Goal: Task Accomplishment & Management: Manage account settings

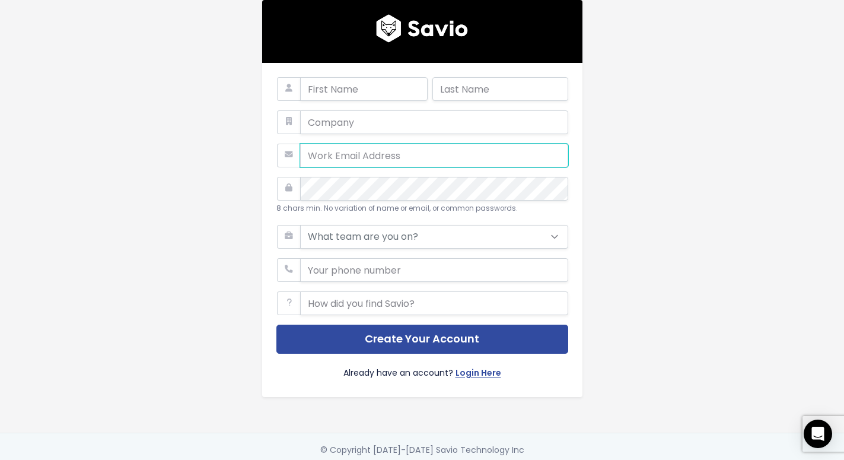
drag, startPoint x: 335, startPoint y: 150, endPoint x: 339, endPoint y: 145, distance: 6.3
click at [336, 153] on input "email" at bounding box center [434, 156] width 268 height 24
paste input "alexska513@gmail.com"
type input "alexska513@gmail.com"
click at [346, 125] on input "text" at bounding box center [434, 122] width 268 height 24
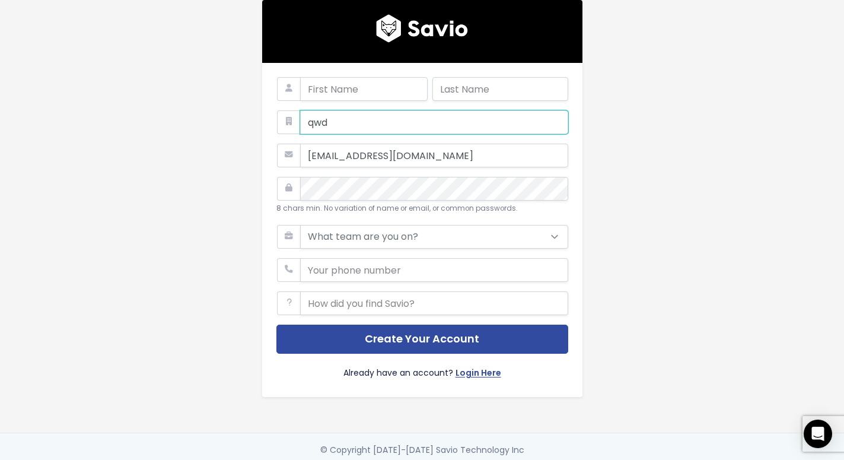
type input "qwd"
click at [353, 71] on div "qwd alexska513@gmail.com 8 chars min. No variation of name or email, or common …" at bounding box center [422, 230] width 320 height 334
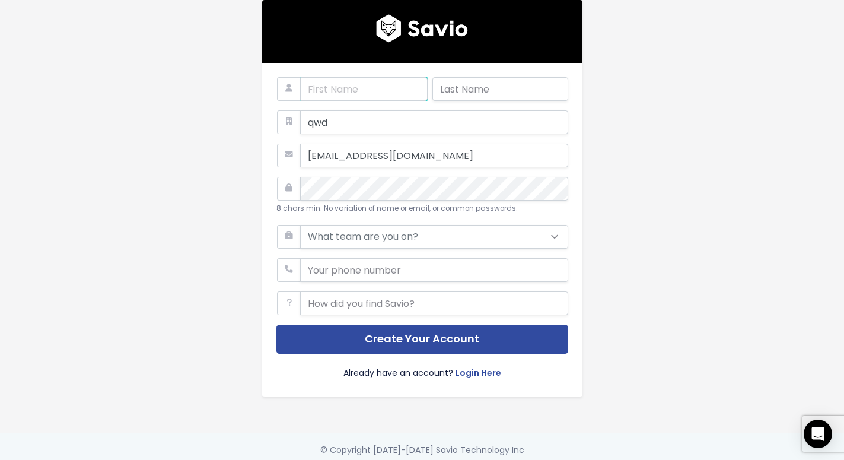
drag, startPoint x: 399, startPoint y: 97, endPoint x: 472, endPoint y: 93, distance: 73.1
click at [401, 96] on input "text" at bounding box center [364, 89] width 128 height 24
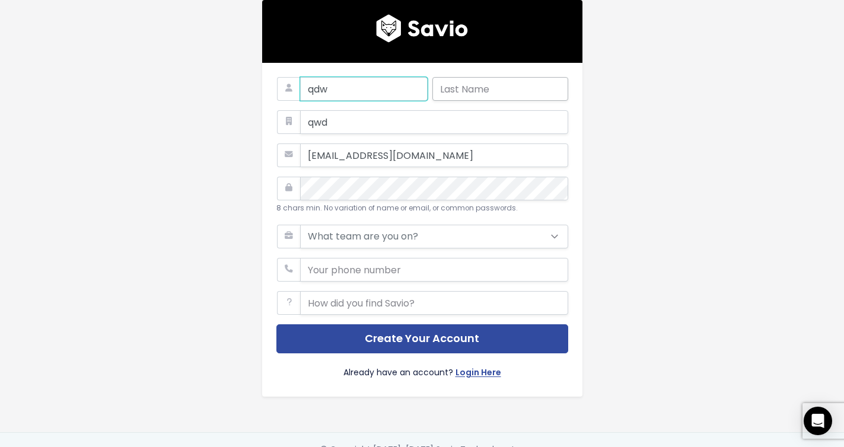
type input "qdw"
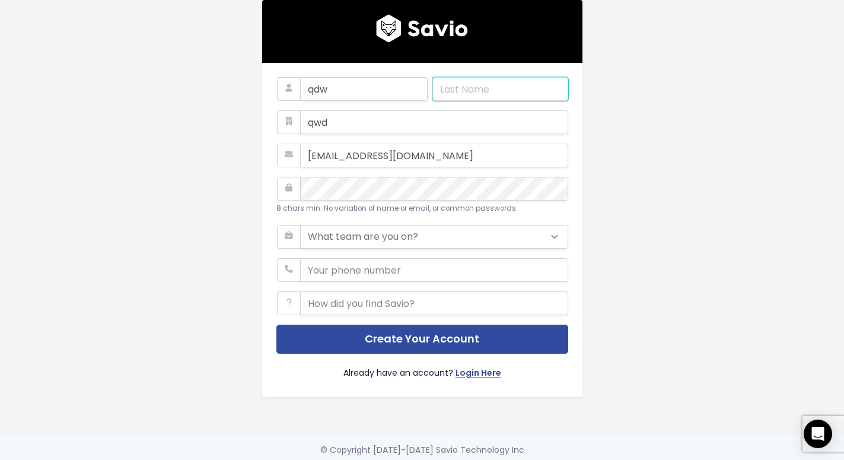
click at [472, 93] on input "text" at bounding box center [500, 89] width 136 height 24
type input "qwdqd"
drag, startPoint x: 0, startPoint y: 187, endPoint x: 324, endPoint y: 214, distance: 324.9
click at [5, 189] on main "qdw qwdqd qwd alexska513@gmail.com 8 chars min. No variation of name or email, …" at bounding box center [422, 233] width 844 height 467
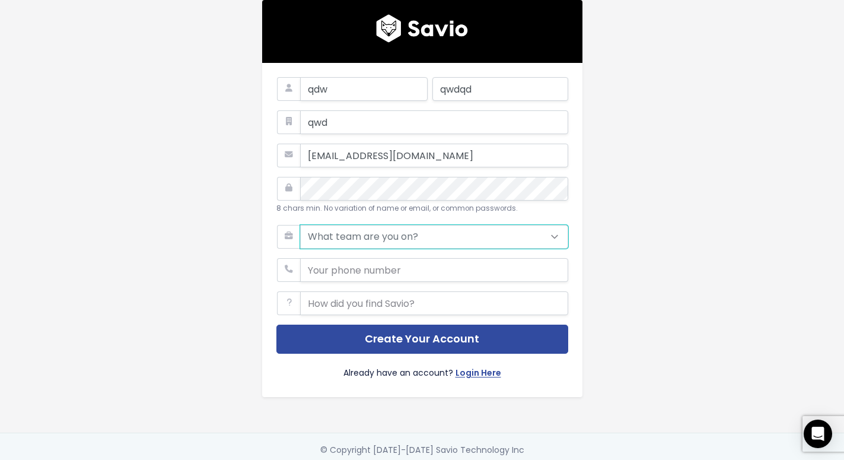
click at [300, 225] on select "What team are you on? Support Product Sales Customer Success Marketing Other" at bounding box center [434, 237] width 268 height 24
click at [348, 238] on select "What team are you on? Support Product Sales Customer Success Marketing Other" at bounding box center [434, 237] width 268 height 24
click at [300, 225] on select "What team are you on? Support Product Sales Customer Success Marketing Other" at bounding box center [434, 237] width 268 height 24
select select "SALES"
click option "Sales" at bounding box center [0, 0] width 0 height 0
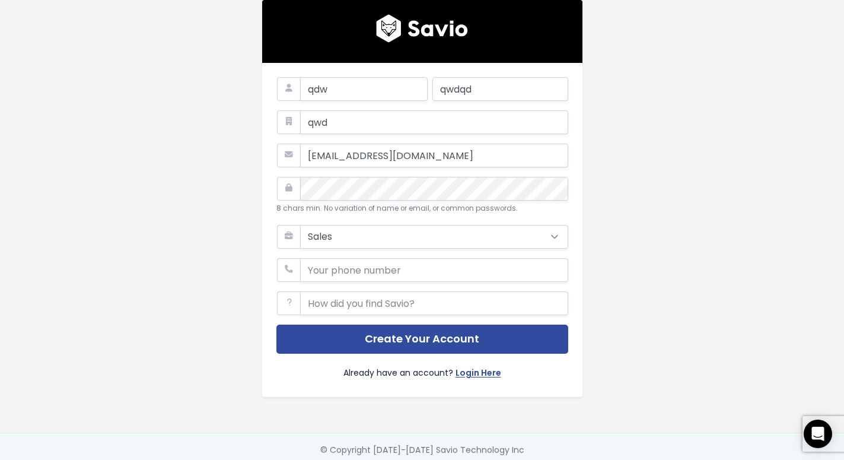
drag, startPoint x: 181, startPoint y: 268, endPoint x: 305, endPoint y: 294, distance: 126.2
click at [183, 268] on div "qdw qwdqd qwd alexska513@gmail.com 8 chars min. No variation of name or email, …" at bounding box center [422, 216] width 676 height 432
click at [365, 278] on input "phone" at bounding box center [434, 270] width 268 height 24
click at [329, 280] on input "phone" at bounding box center [434, 270] width 268 height 24
click at [333, 273] on input "phone" at bounding box center [434, 270] width 268 height 24
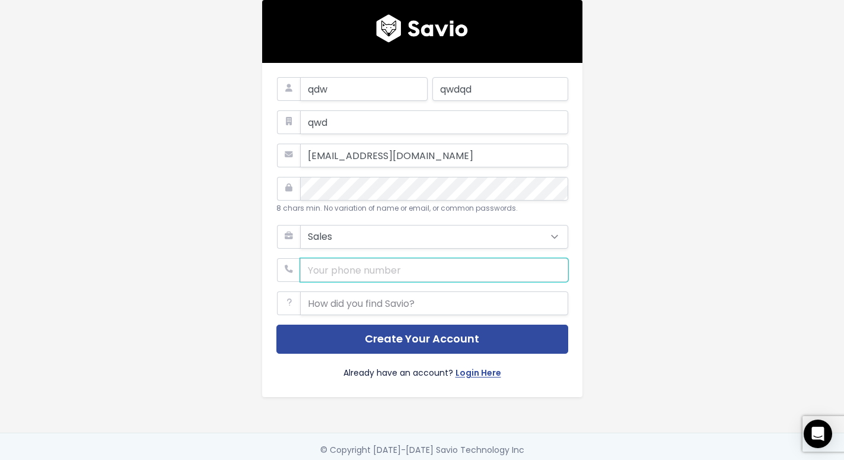
click at [333, 273] on input "phone" at bounding box center [434, 270] width 268 height 24
type input "+79619514774"
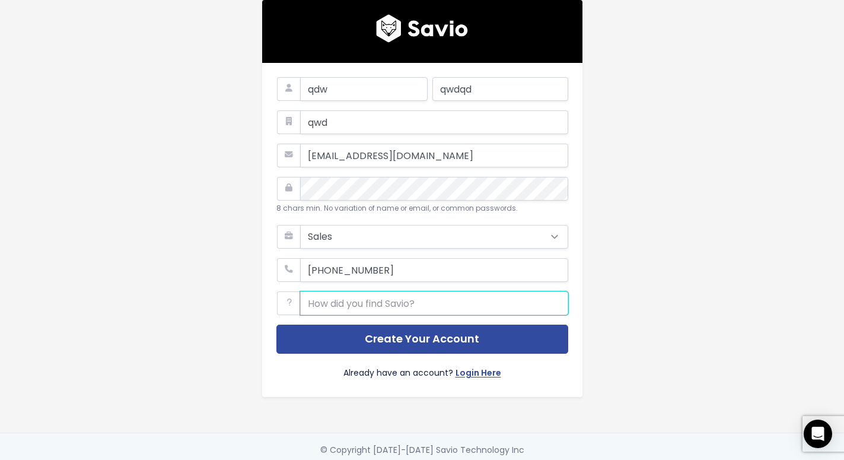
click at [339, 294] on input "text" at bounding box center [434, 303] width 268 height 24
click at [342, 297] on input "text" at bounding box center [434, 303] width 268 height 24
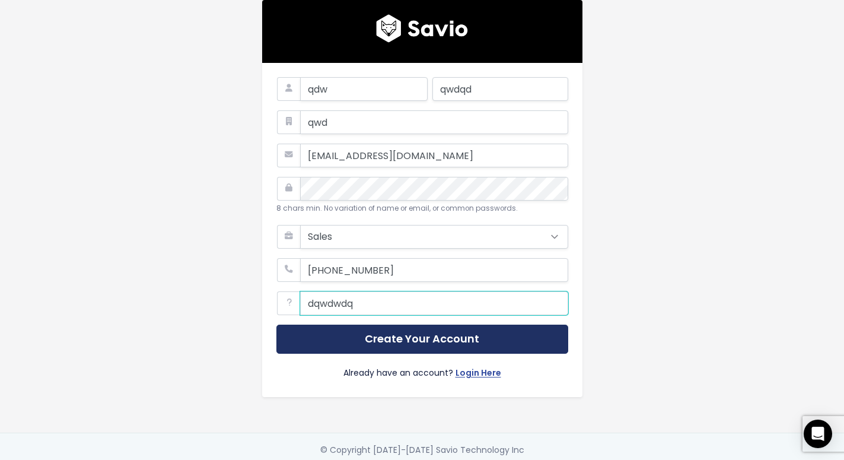
type input "dqwdwdq"
click at [369, 337] on button "Create Your Account" at bounding box center [422, 338] width 292 height 29
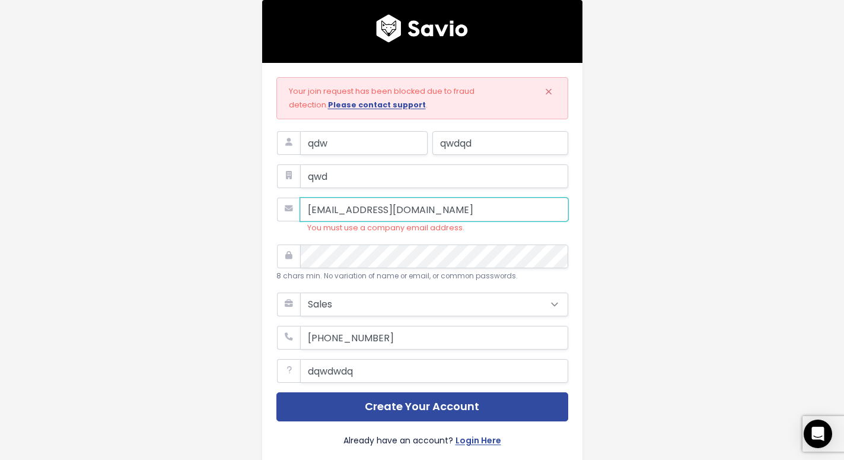
drag, startPoint x: 358, startPoint y: 199, endPoint x: 160, endPoint y: 206, distance: 198.2
click at [300, 199] on input "alexska513@gmail.com" at bounding box center [434, 210] width 268 height 24
paste input "58828762@monijoa"
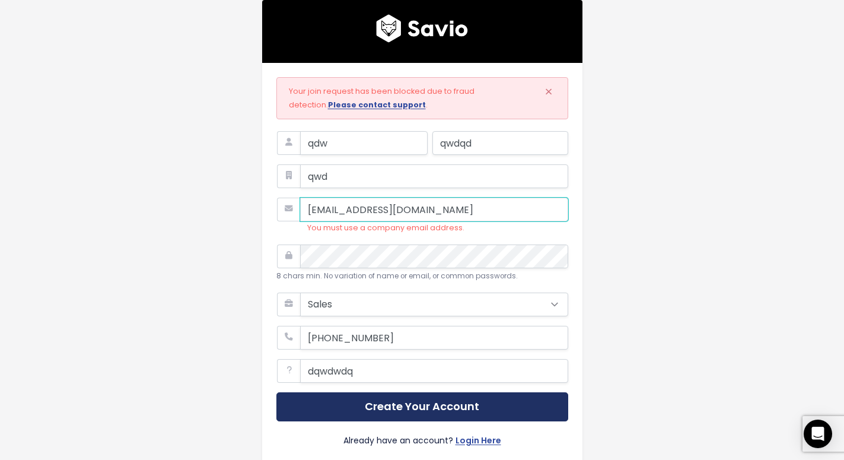
type input "58828762@monijoa.com"
click at [413, 396] on button "Create Your Account" at bounding box center [422, 406] width 292 height 29
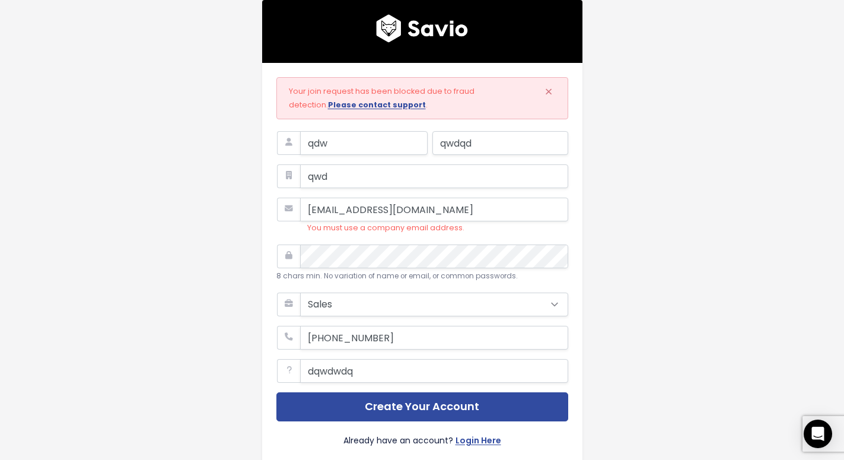
click at [0, 192] on main "Your join request has been blocked due to fraud detection. Please contact suppo…" at bounding box center [422, 267] width 844 height 534
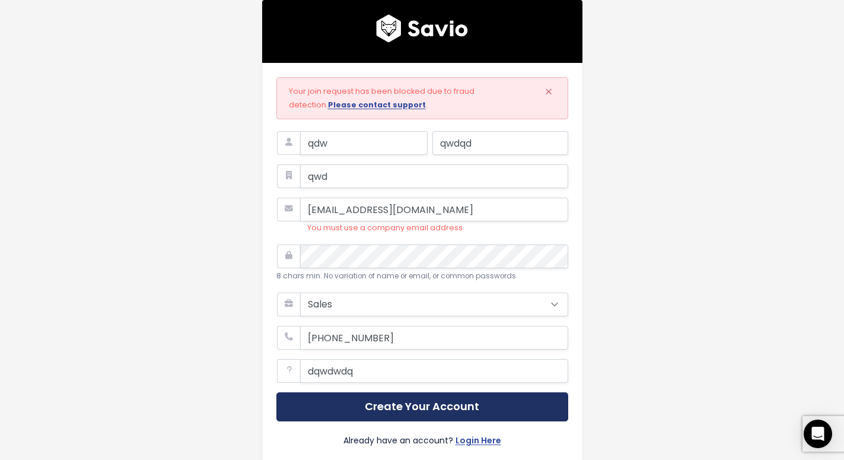
click at [431, 400] on button "Create Your Account" at bounding box center [422, 406] width 292 height 29
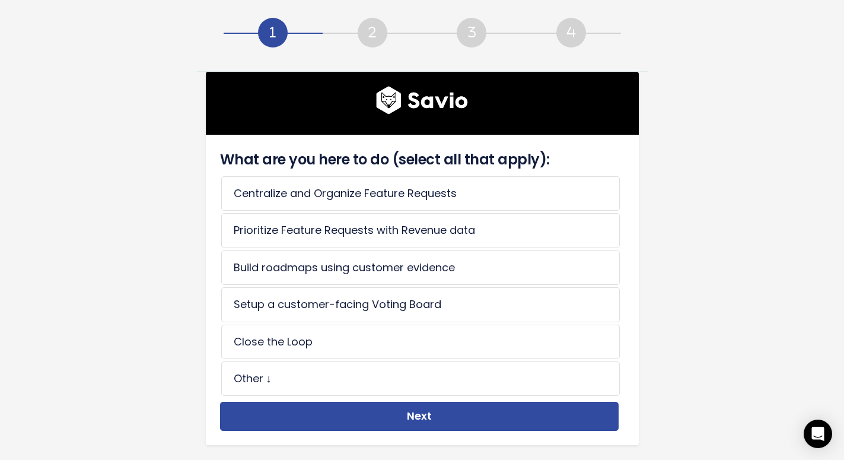
click at [386, 399] on div "What are you here to do (select all that apply): Centralize and Organize Featur…" at bounding box center [419, 290] width 405 height 282
click at [378, 375] on li "Other ↓" at bounding box center [420, 378] width 399 height 34
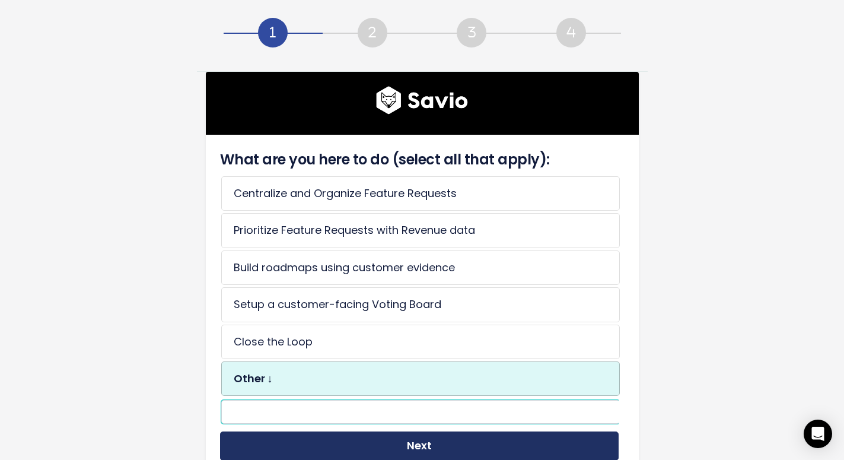
click at [371, 413] on input "text" at bounding box center [420, 412] width 399 height 24
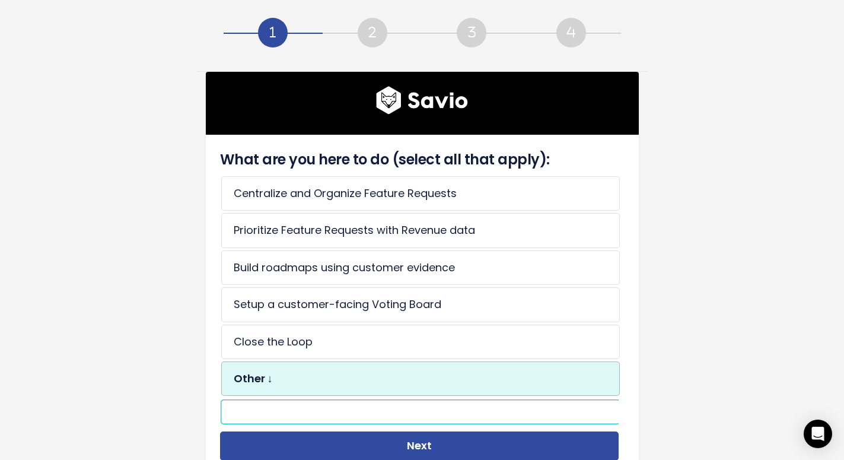
click at [371, 414] on input "text" at bounding box center [420, 412] width 399 height 24
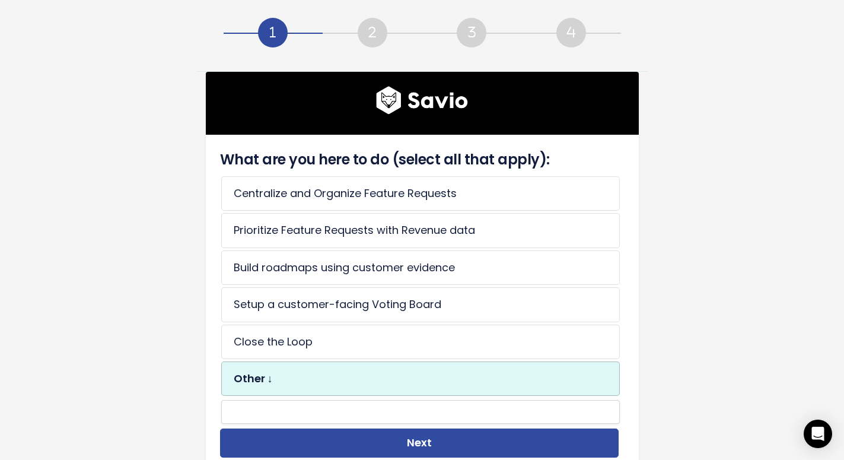
click at [367, 377] on li "Other ↓" at bounding box center [420, 378] width 399 height 34
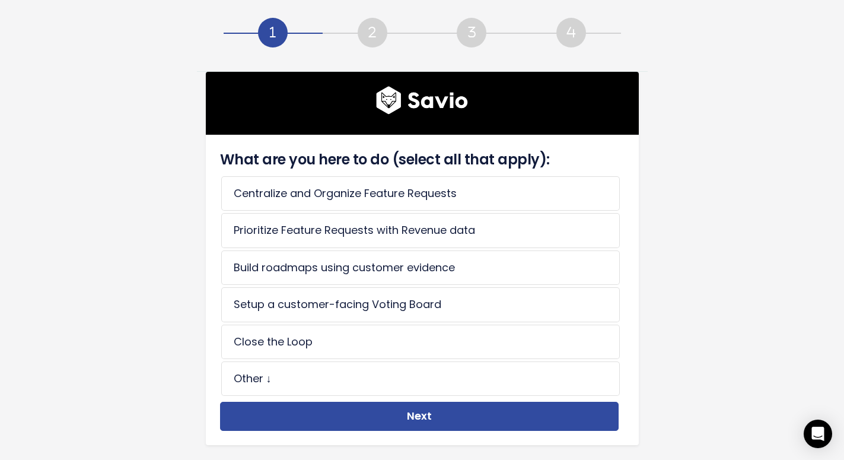
click at [381, 445] on div "What are you here to do (select all that apply): Centralize and Organize Featur…" at bounding box center [422, 290] width 433 height 310
click at [386, 391] on li "Other ↓" at bounding box center [420, 378] width 399 height 34
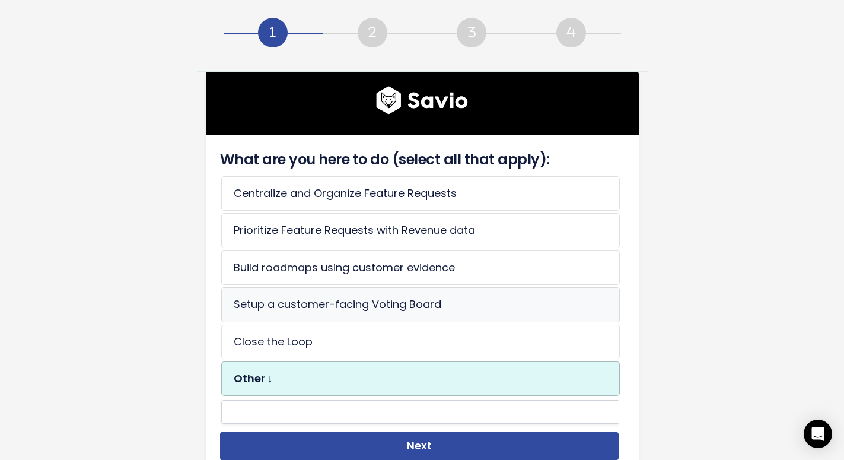
click at [371, 321] on li "Setup a customer-facing Voting Board" at bounding box center [420, 304] width 399 height 34
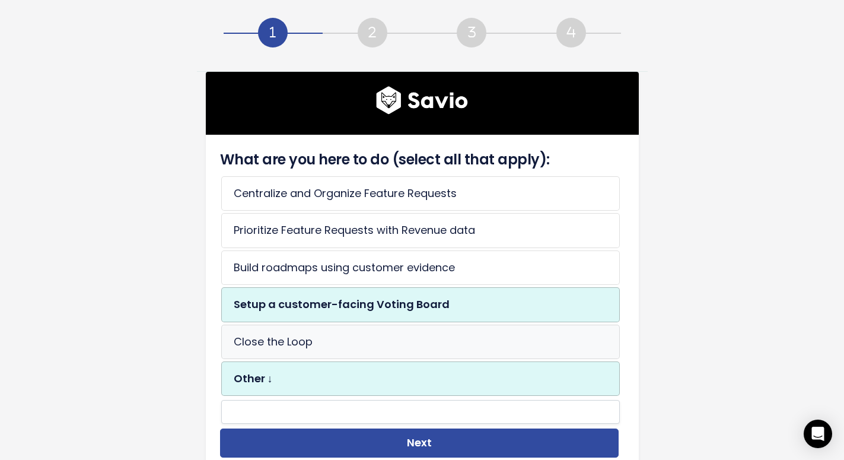
click at [374, 327] on li "Close the Loop" at bounding box center [420, 341] width 399 height 34
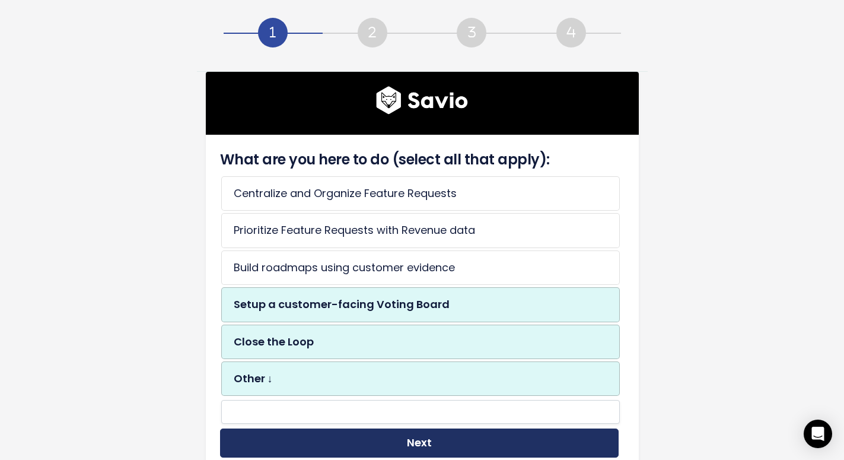
drag, startPoint x: 407, startPoint y: 430, endPoint x: 407, endPoint y: 439, distance: 8.9
click at [407, 434] on button "Next" at bounding box center [419, 442] width 399 height 29
click at [407, 439] on button "Next" at bounding box center [419, 442] width 399 height 29
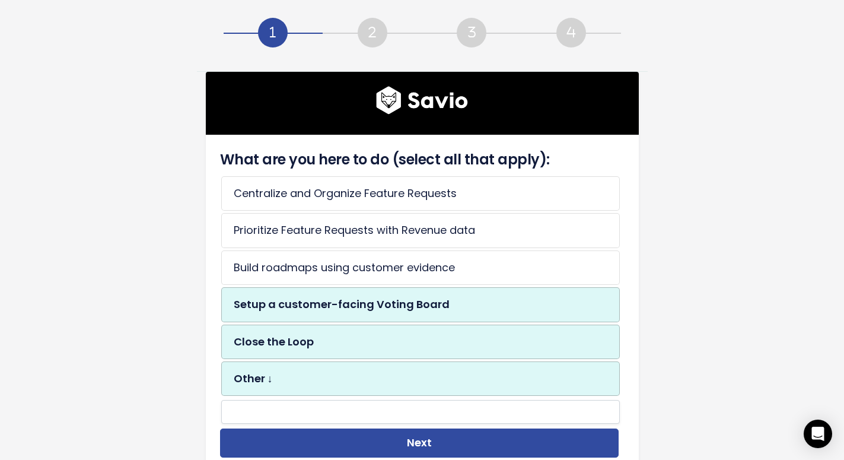
click at [398, 327] on li "Close the Loop" at bounding box center [420, 341] width 399 height 34
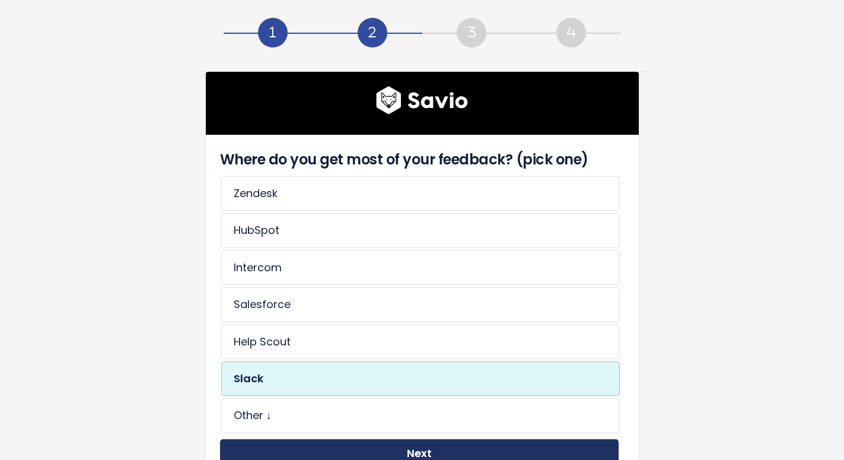
scroll to position [60, 0]
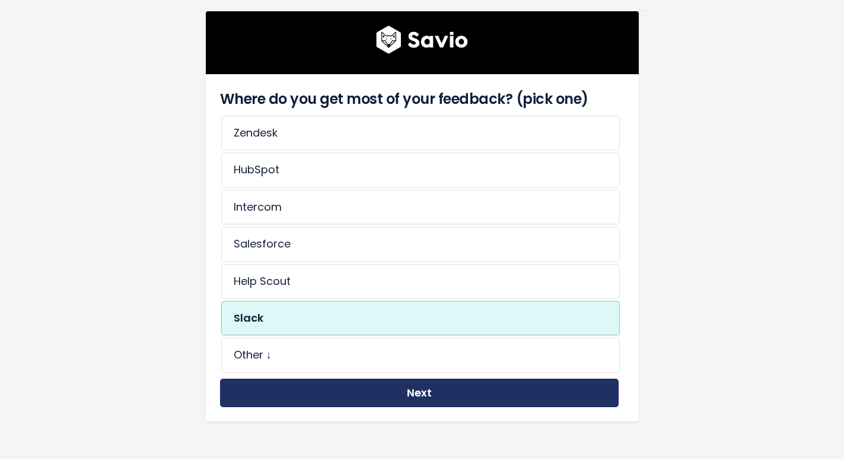
click at [409, 407] on div "Where do you get most of your feedback? (pick one) Zendesk HubSpot Intercom Sal…" at bounding box center [422, 247] width 433 height 347
click at [407, 400] on button "Next" at bounding box center [419, 392] width 399 height 29
drag, startPoint x: 407, startPoint y: 400, endPoint x: 391, endPoint y: 383, distance: 23.5
click at [407, 400] on button "Next" at bounding box center [419, 392] width 399 height 29
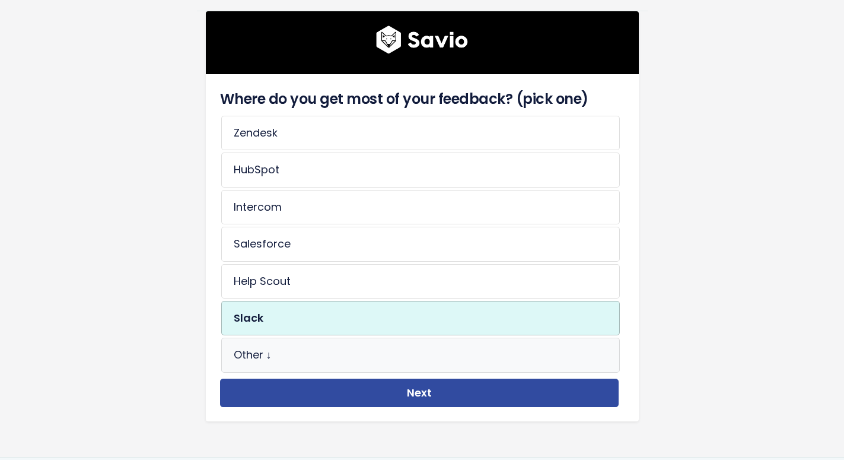
click at [378, 361] on li "Other ↓" at bounding box center [420, 354] width 399 height 34
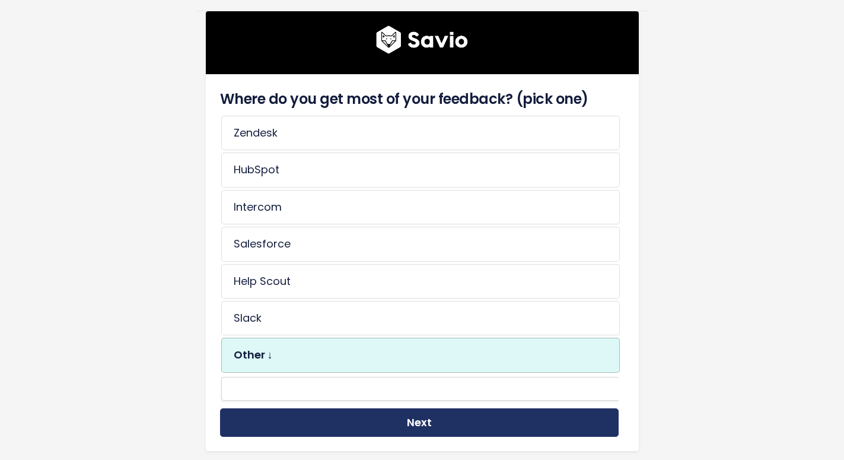
click at [407, 408] on button "Next" at bounding box center [419, 422] width 399 height 29
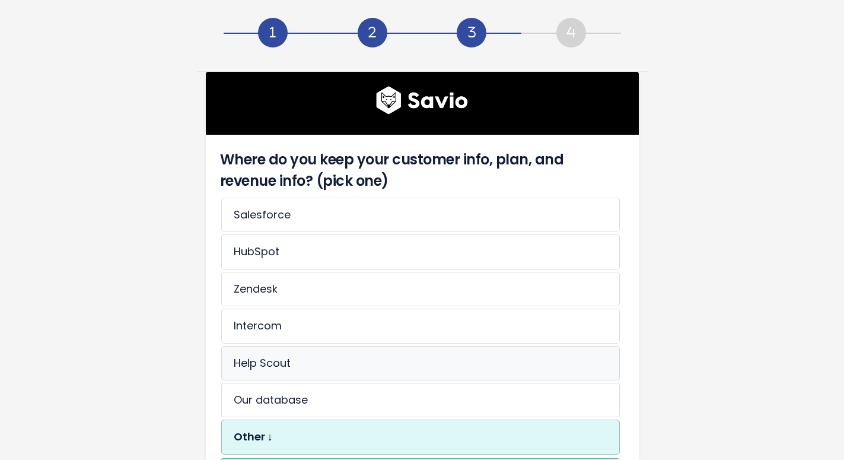
scroll to position [151, 0]
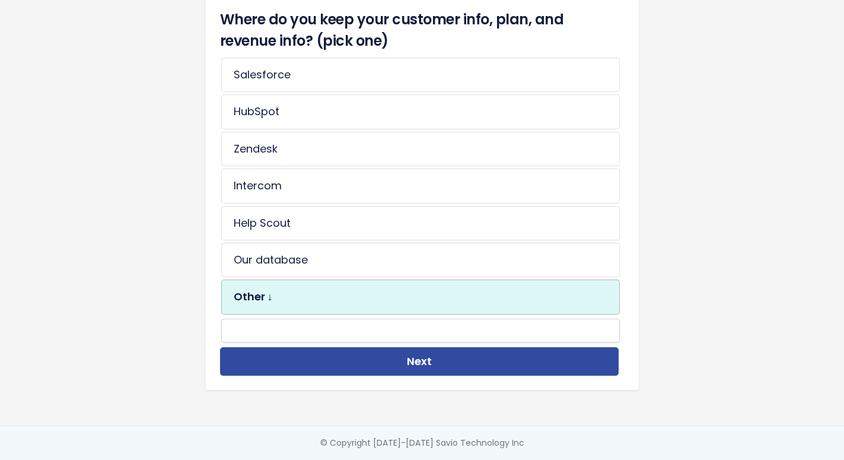
click at [409, 375] on div "Where do you keep your customer info, plan, and revenue info? (pick one) Salesf…" at bounding box center [422, 192] width 433 height 395
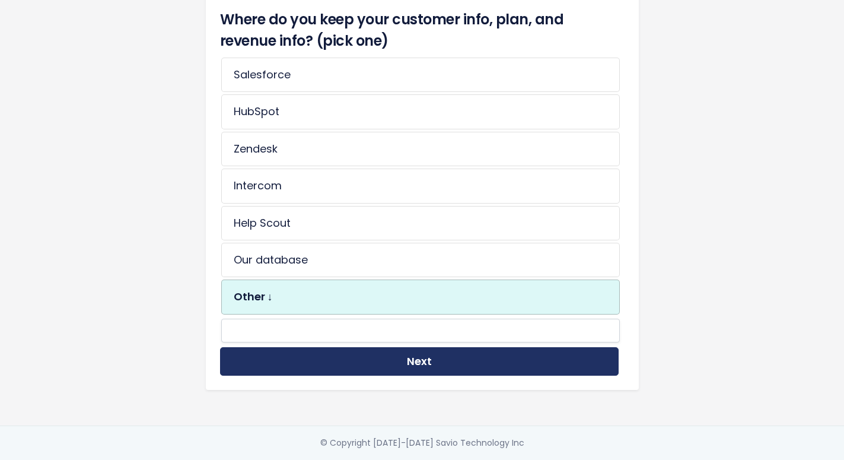
click at [412, 361] on button "Next" at bounding box center [419, 361] width 399 height 29
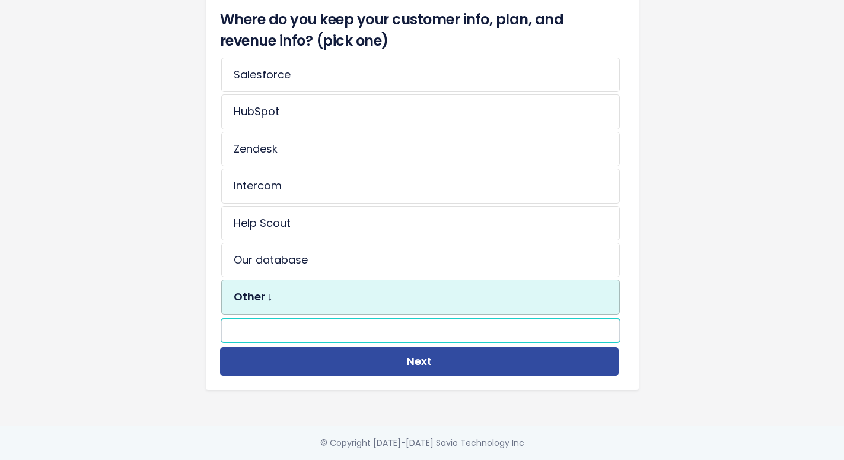
click at [404, 330] on input "text" at bounding box center [420, 331] width 399 height 24
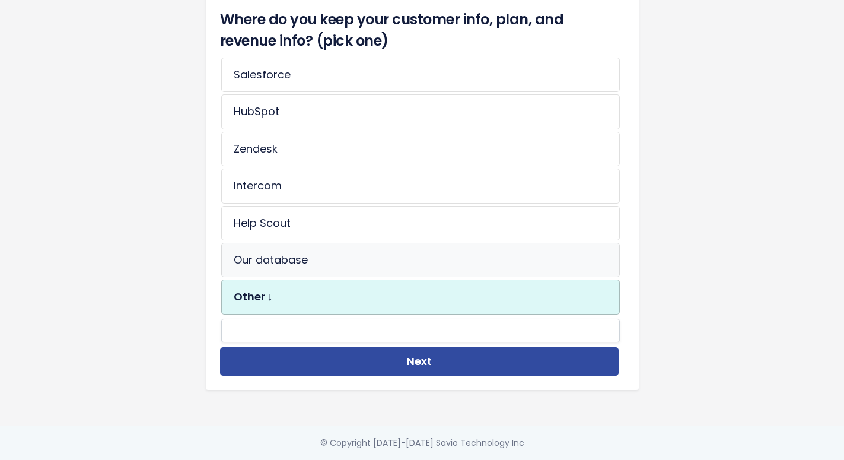
click at [380, 243] on li "Our database" at bounding box center [420, 260] width 399 height 34
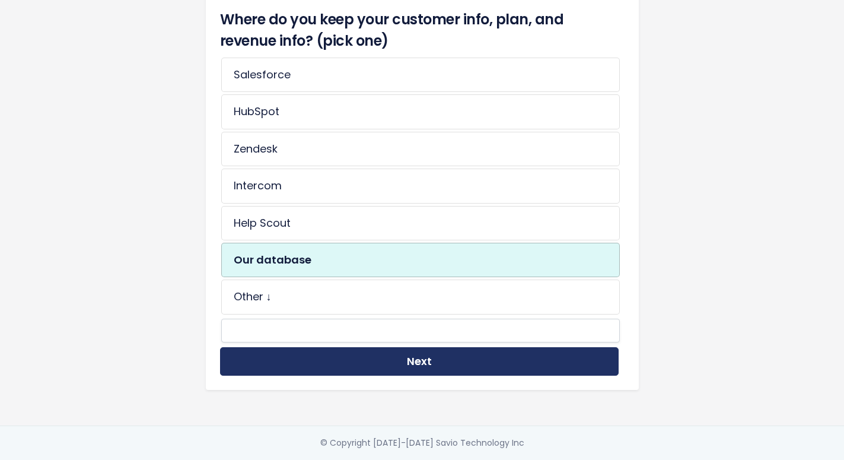
click at [415, 347] on button "Next" at bounding box center [419, 361] width 399 height 29
click at [413, 351] on button "Next" at bounding box center [419, 361] width 399 height 29
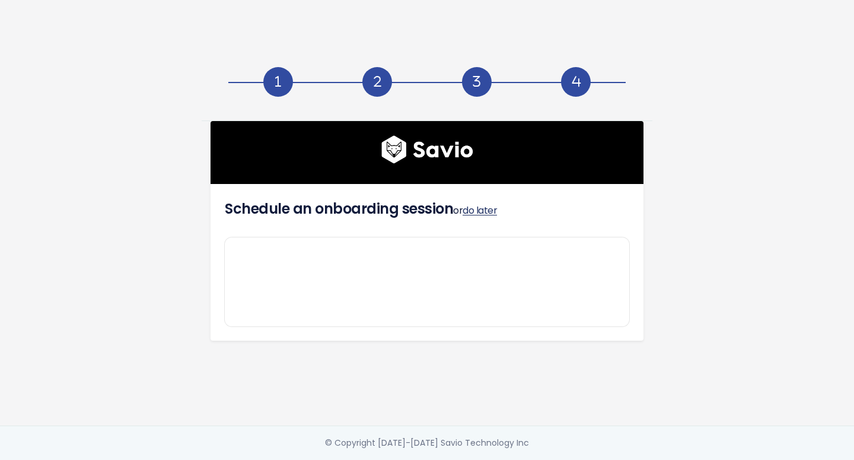
click at [487, 205] on link "do later" at bounding box center [480, 210] width 34 height 14
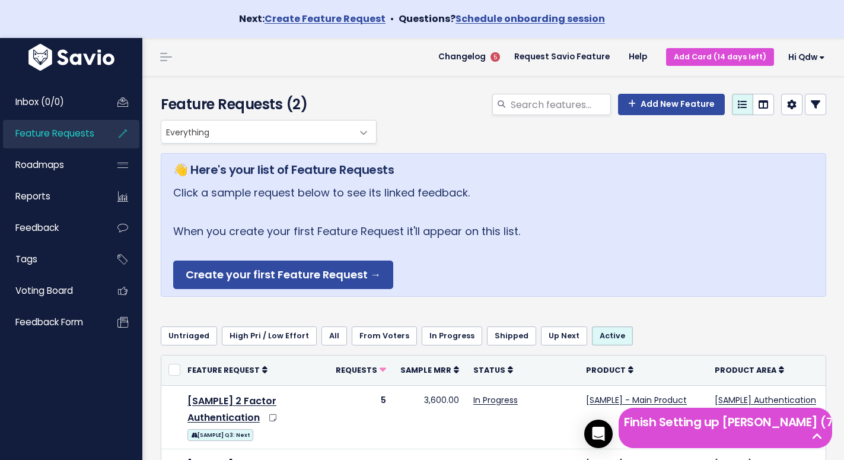
click at [825, 56] on header "Changelog 5 Request Savio Feature Help Add Card (14 days left) Hi qdw Vault Set…" at bounding box center [493, 57] width 702 height 38
click at [807, 56] on span "Hi qdw" at bounding box center [806, 57] width 37 height 9
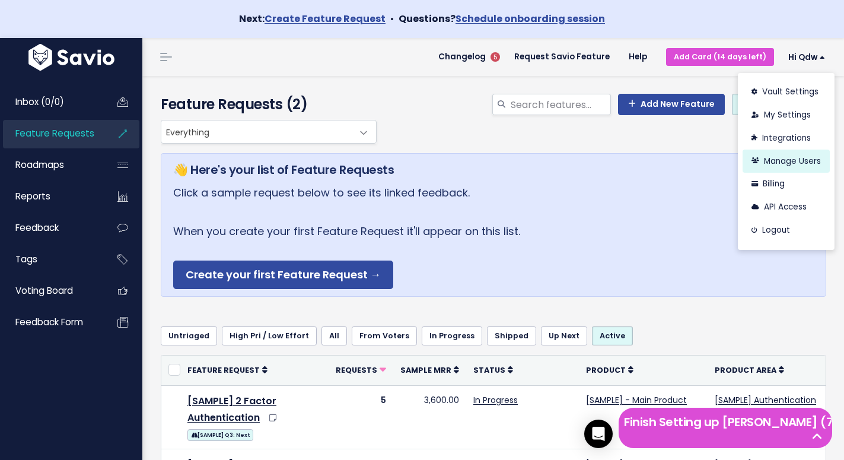
click at [774, 159] on link "Manage Users" at bounding box center [786, 160] width 87 height 23
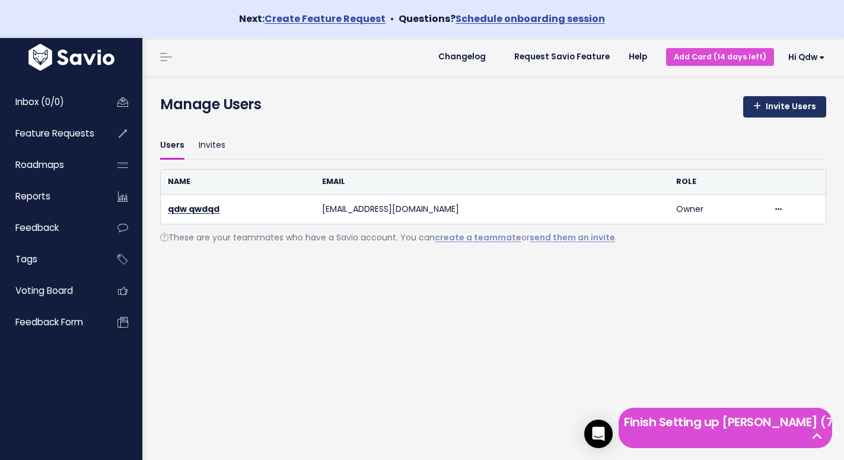
click at [779, 104] on link "Invite Users" at bounding box center [784, 106] width 83 height 21
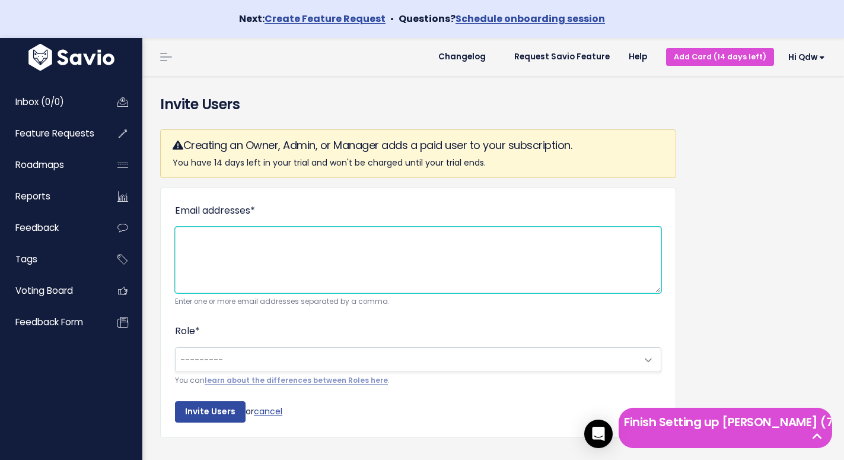
click at [375, 269] on textarea "Email addresses *" at bounding box center [418, 260] width 486 height 66
click at [290, 286] on textarea "Email addresses *" at bounding box center [418, 260] width 486 height 66
paste textarea "zheacnnf1488@gmail.com,joepoole5421@gmail.com"
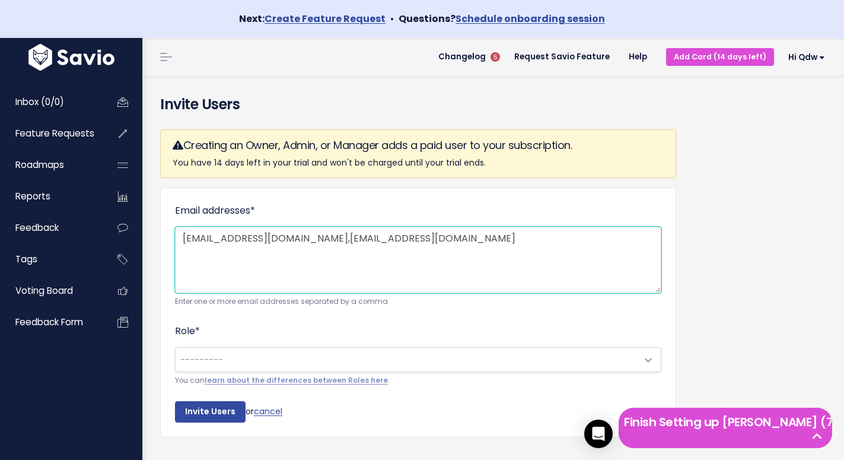
click at [295, 279] on textarea "zheacnnf1488@gmail.com,joepoole5421@gmail.com" at bounding box center [418, 260] width 486 height 66
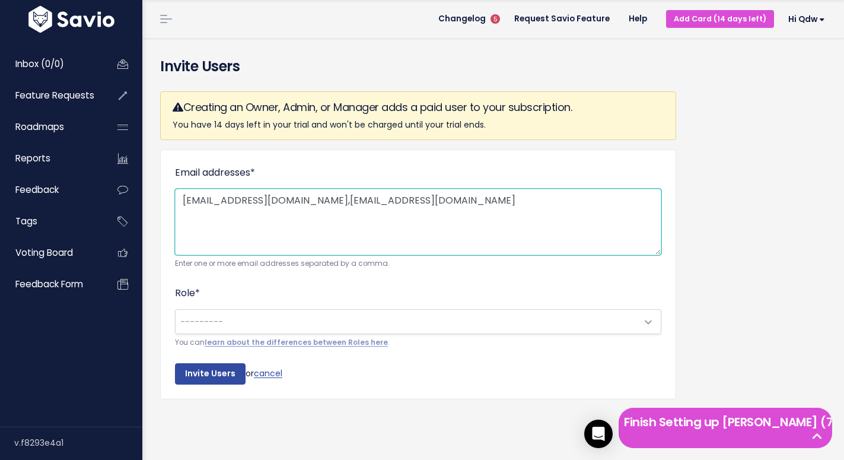
type textarea "zheacnnf1488@gmail.com,joepoole5421@gmail.com"
click at [246, 375] on form "Email addresses * zheacnnf1488@gmail.com,joepoole5421@gmail.com Enter one or mo…" at bounding box center [418, 273] width 486 height 219
click at [246, 317] on span "---------" at bounding box center [406, 322] width 461 height 24
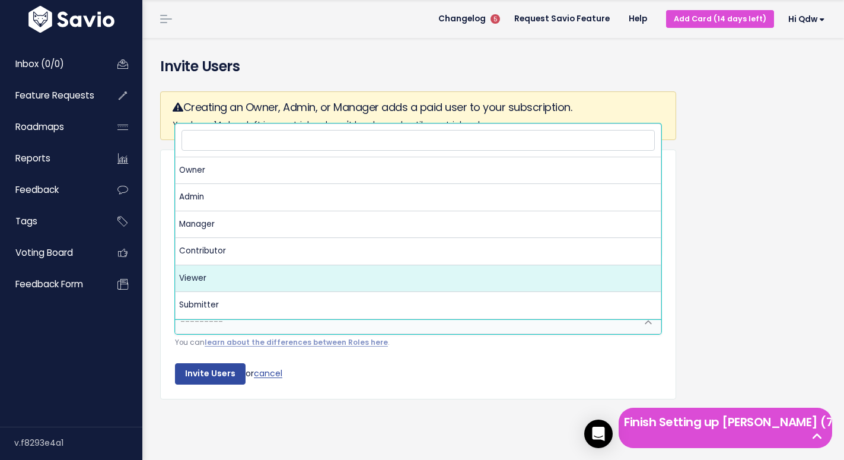
select select "VIEWER"
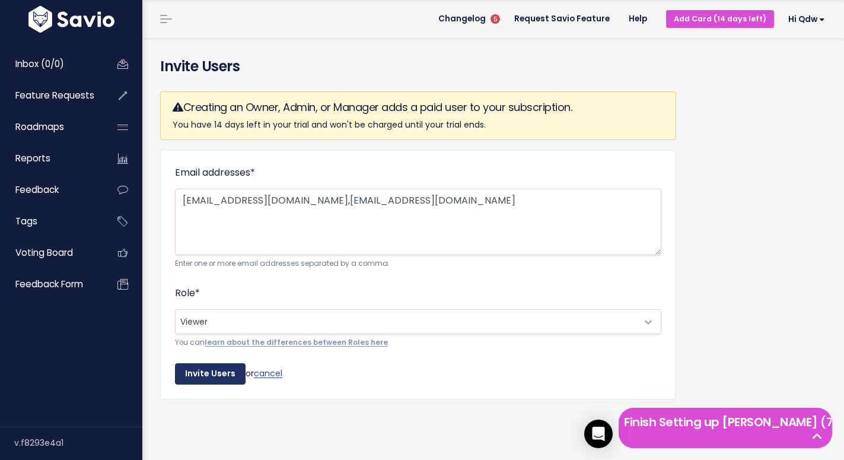
click at [202, 384] on input "Invite Users" at bounding box center [210, 373] width 71 height 21
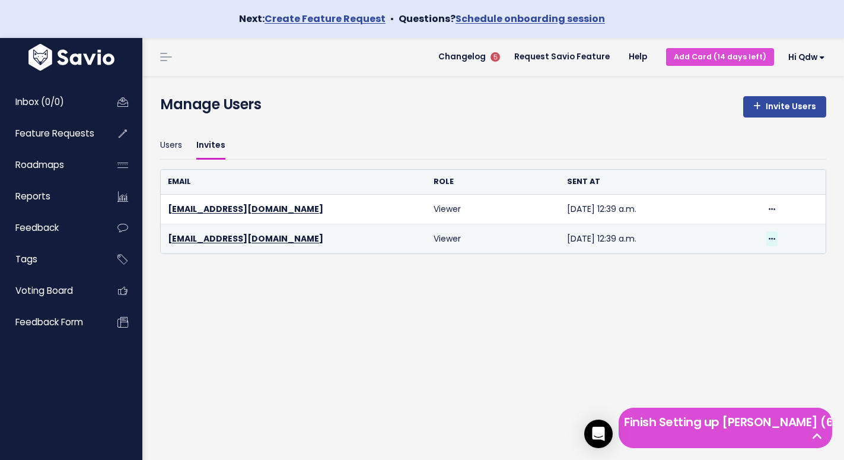
click at [769, 239] on icon at bounding box center [772, 239] width 7 height 8
click at [735, 296] on link "Revoke" at bounding box center [732, 295] width 85 height 23
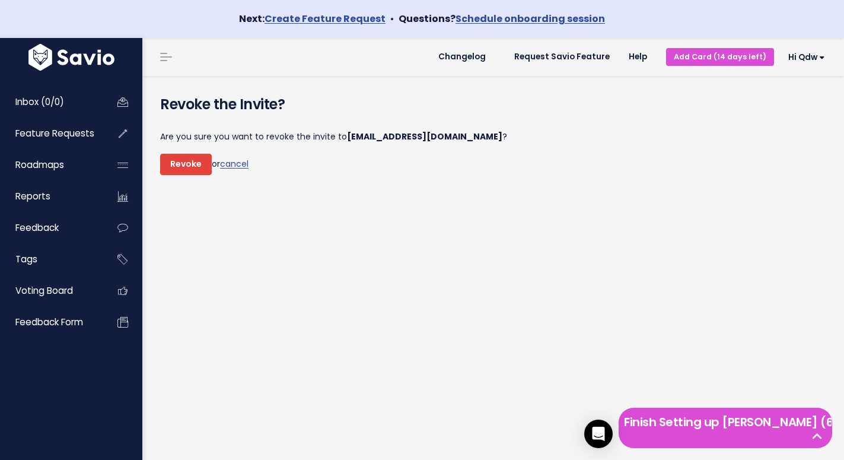
click at [185, 165] on input "Revoke" at bounding box center [186, 164] width 52 height 21
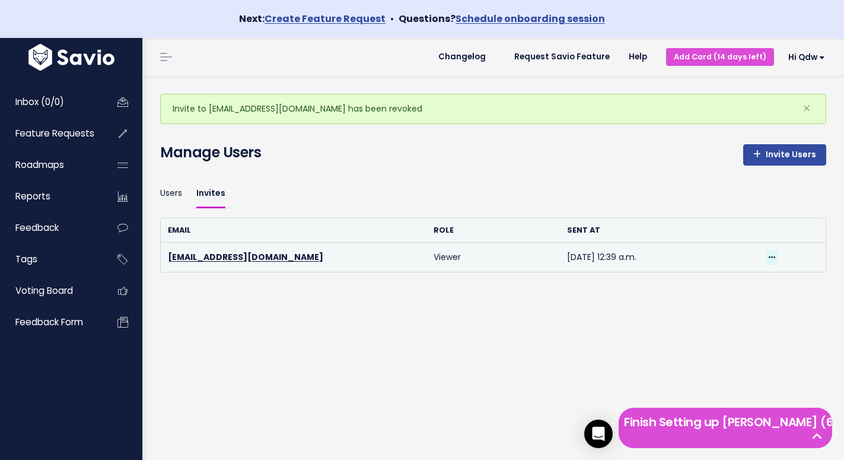
click at [767, 257] on span at bounding box center [771, 257] width 11 height 15
click at [722, 318] on link "Revoke" at bounding box center [732, 313] width 85 height 23
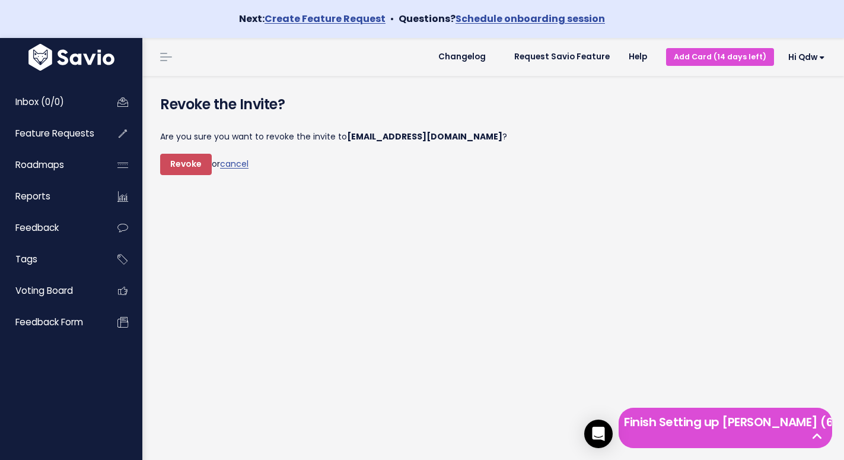
click at [193, 208] on div "Revoke the Invite? Are you sure you want to revoke the invite to [EMAIL_ADDRESS…" at bounding box center [493, 287] width 702 height 422
click at [189, 179] on div "Are you sure you want to revoke the invite to [EMAIL_ADDRESS][DOMAIN_NAME] ? Re…" at bounding box center [418, 152] width 516 height 65
click at [188, 173] on input "Revoke" at bounding box center [186, 164] width 52 height 21
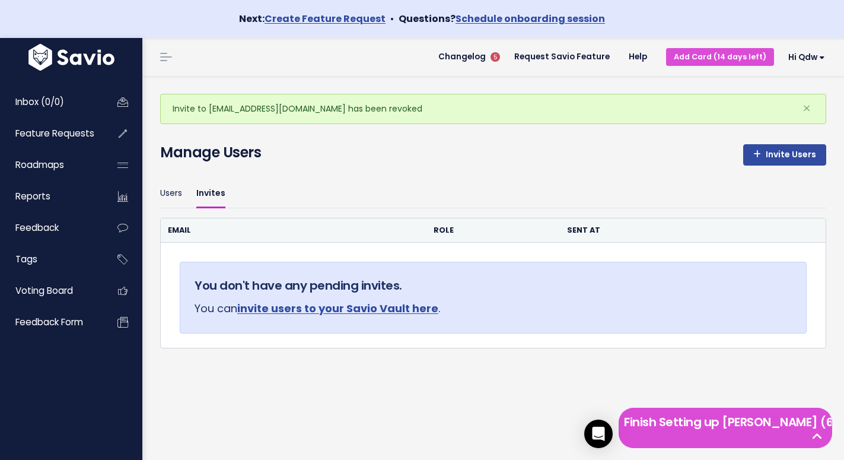
click at [574, 105] on div "Invite to joepoole5421@gmail.com has been revoked ×" at bounding box center [493, 109] width 666 height 30
click at [788, 58] on span "Hi qdw" at bounding box center [806, 57] width 37 height 9
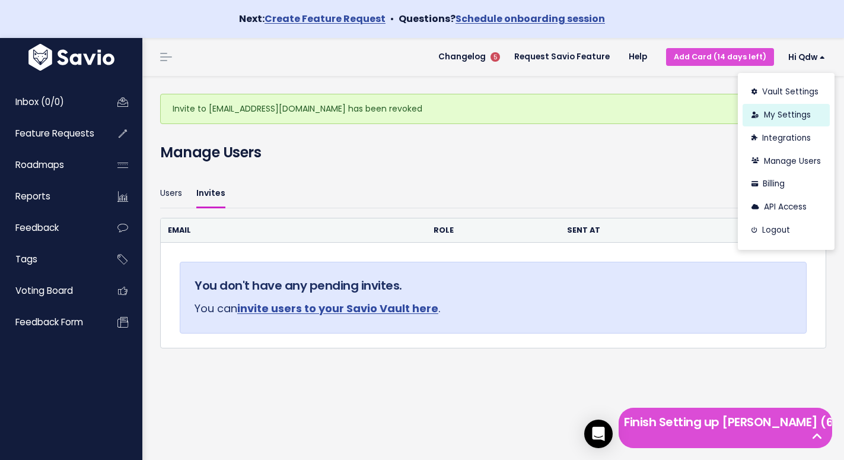
click at [781, 118] on link "My Settings" at bounding box center [786, 115] width 87 height 23
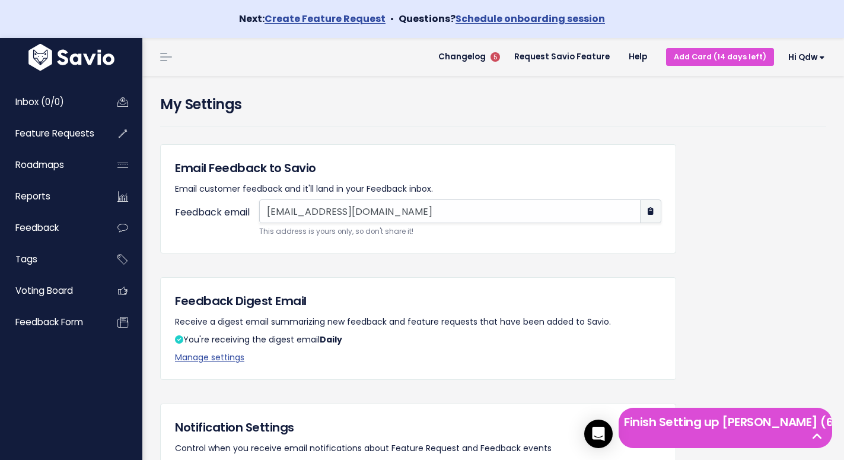
click at [384, 251] on div "Email Feedback to Savio Email customer feedback and it'll land in your Feedback…" at bounding box center [418, 198] width 516 height 109
click at [85, 108] on link "Inbox (0/0)" at bounding box center [50, 101] width 95 height 27
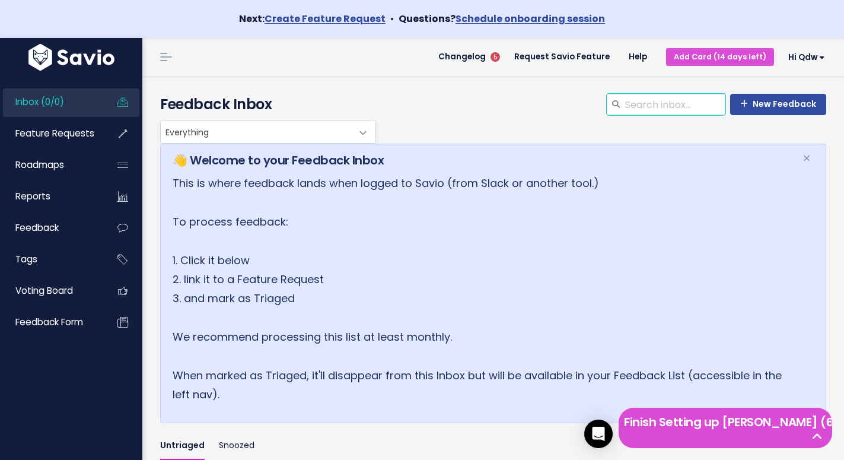
click at [681, 113] on input "search" at bounding box center [674, 104] width 101 height 21
click at [556, 138] on div "Everything Any Product: Any Product Area Any Product: No Product Area No Produc…" at bounding box center [490, 132] width 666 height 24
click at [717, 54] on link "Add Card (14 days left)" at bounding box center [720, 56] width 108 height 17
